Goal: Information Seeking & Learning: Learn about a topic

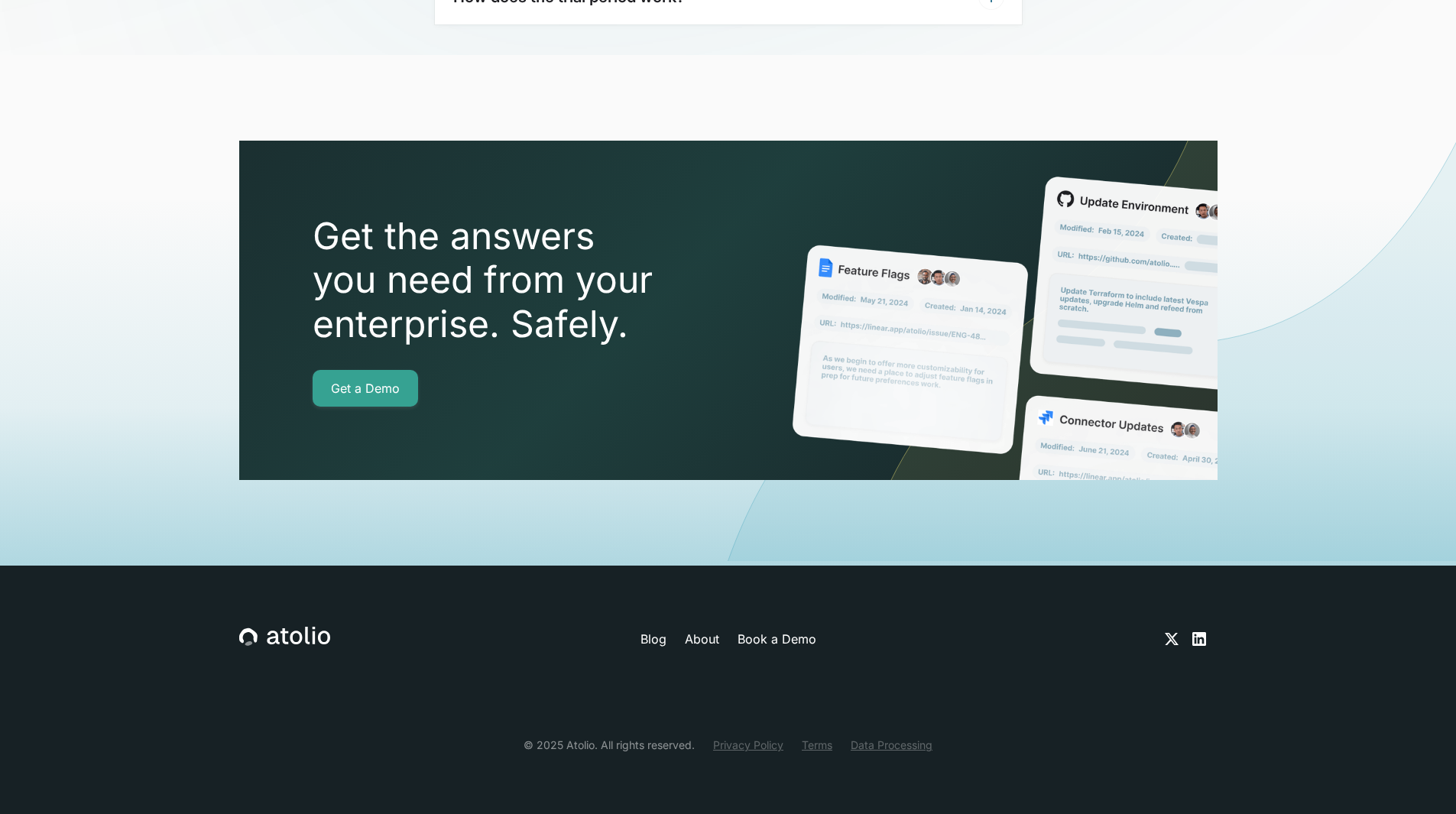
scroll to position [6398, 0]
click at [703, 648] on link "About" at bounding box center [702, 638] width 34 height 18
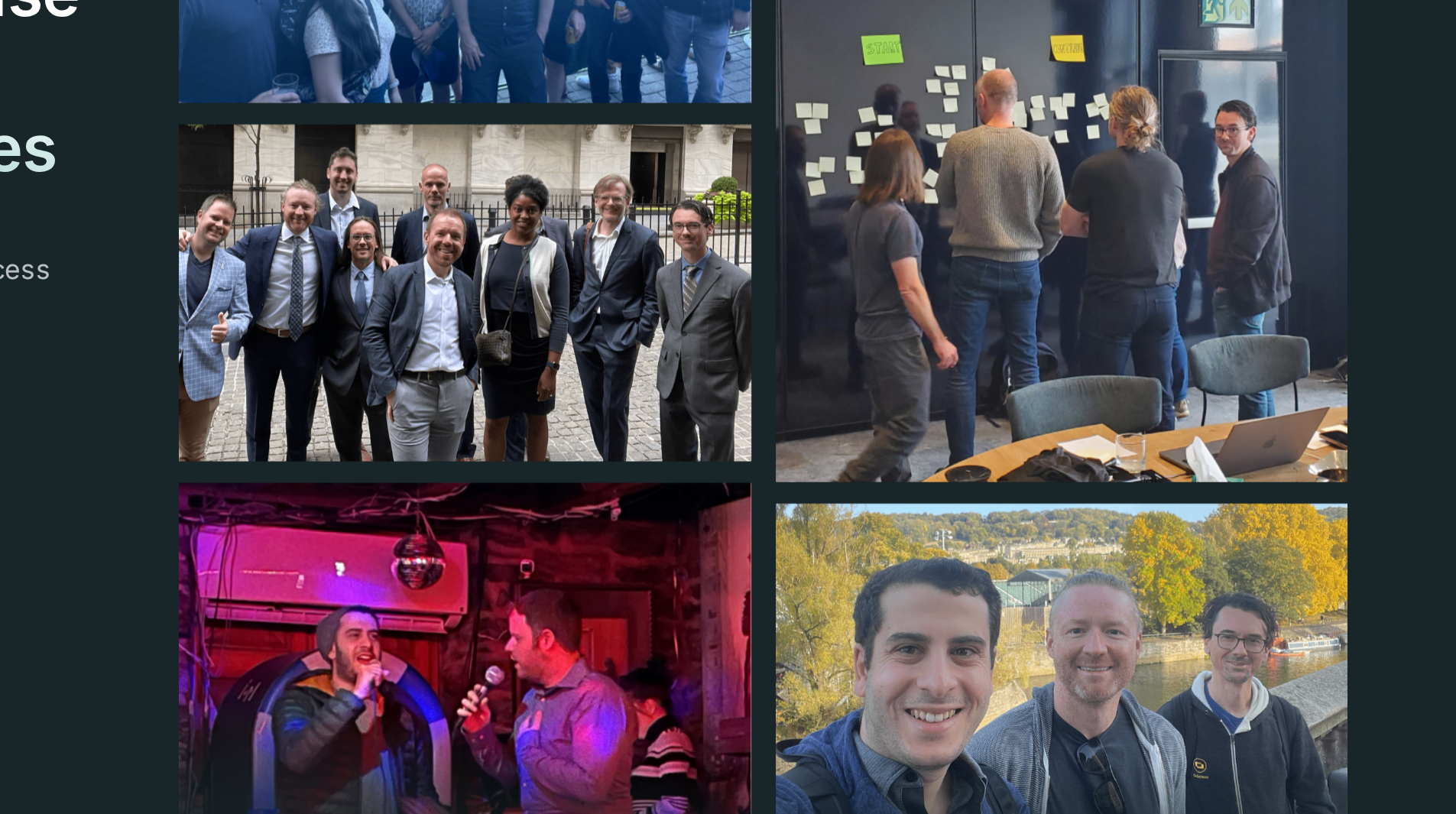
scroll to position [295, 0]
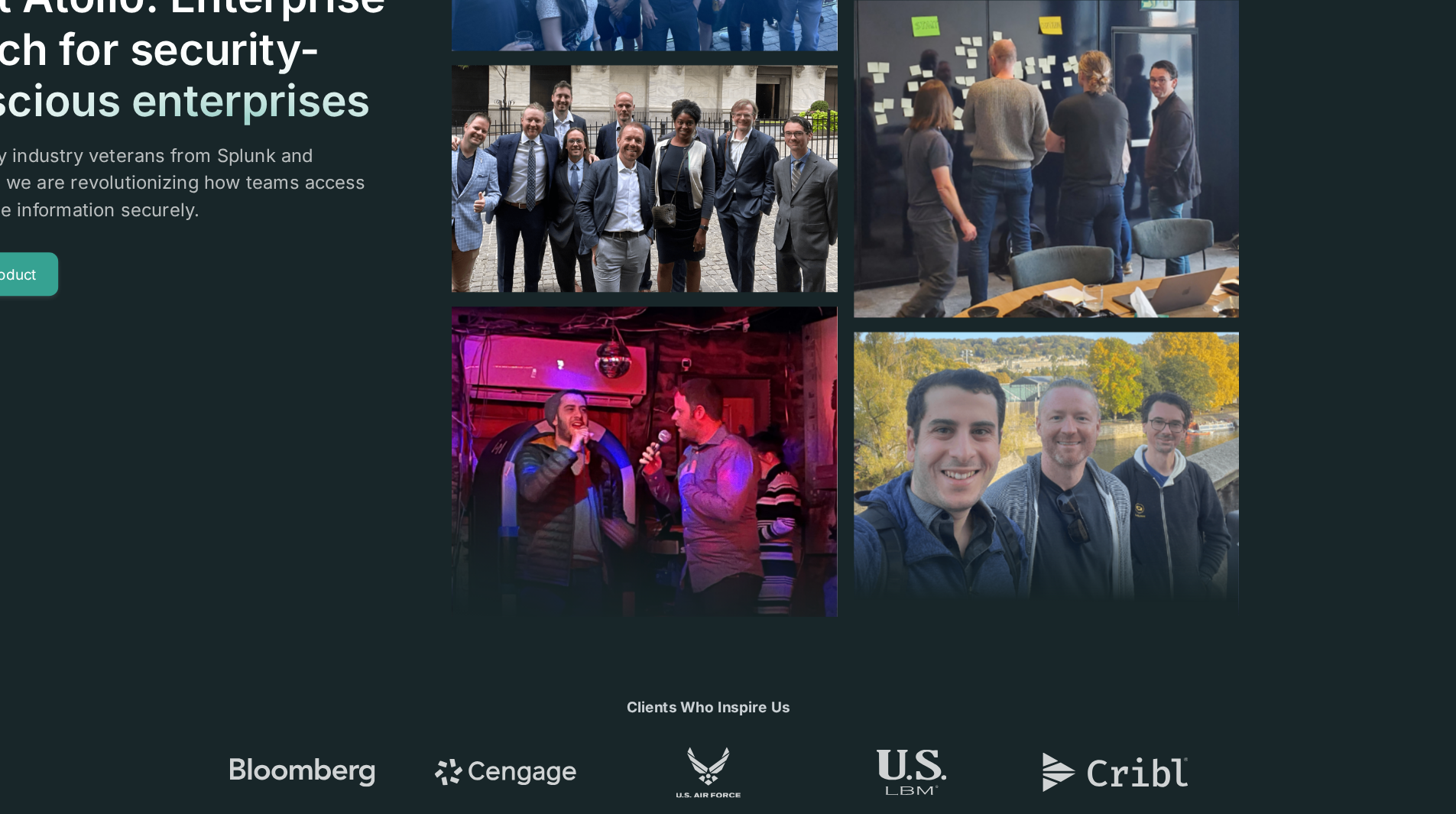
click at [984, 271] on div at bounding box center [1013, 72] width 325 height 892
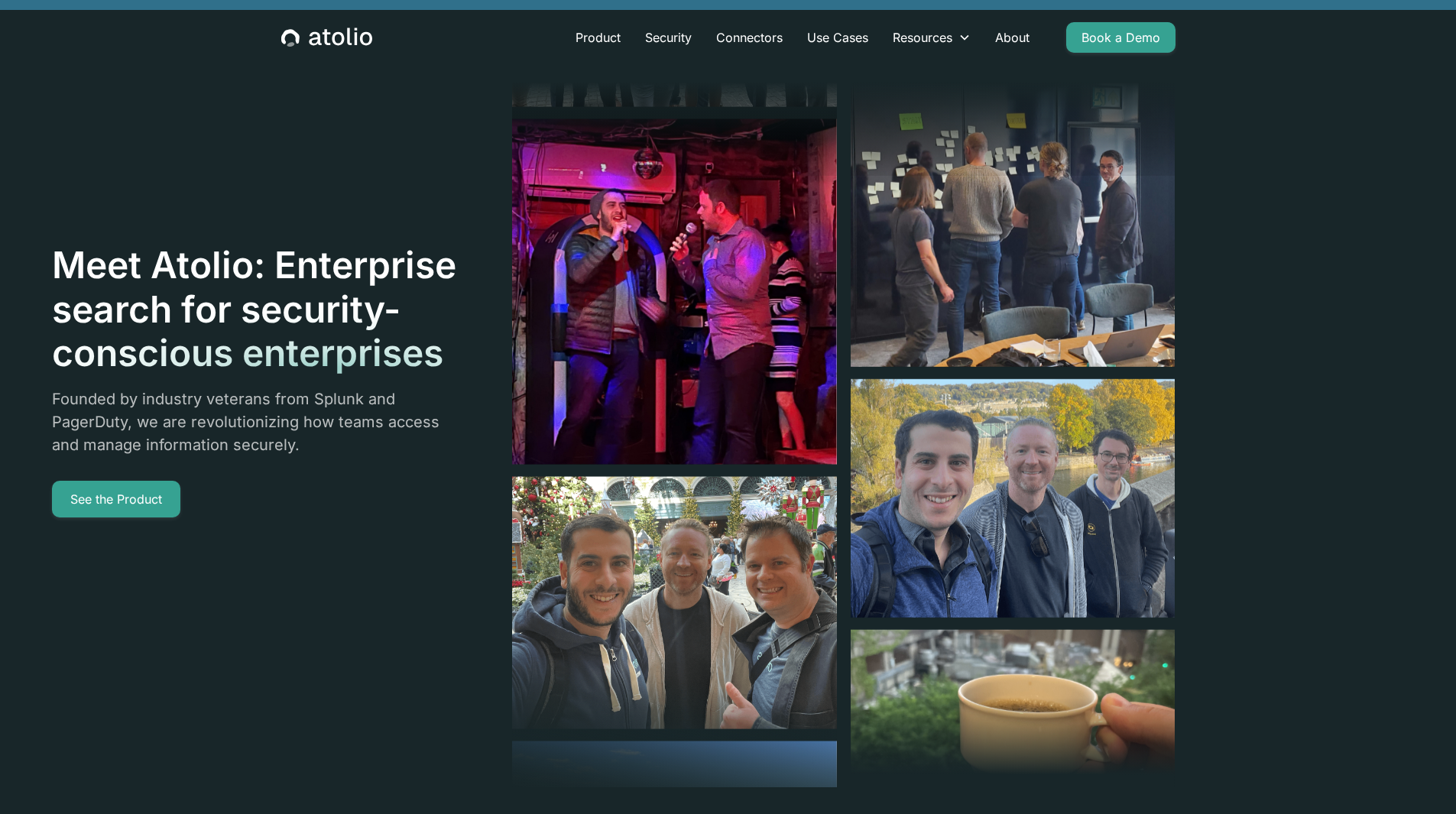
scroll to position [0, 0]
